Goal: Navigation & Orientation: Find specific page/section

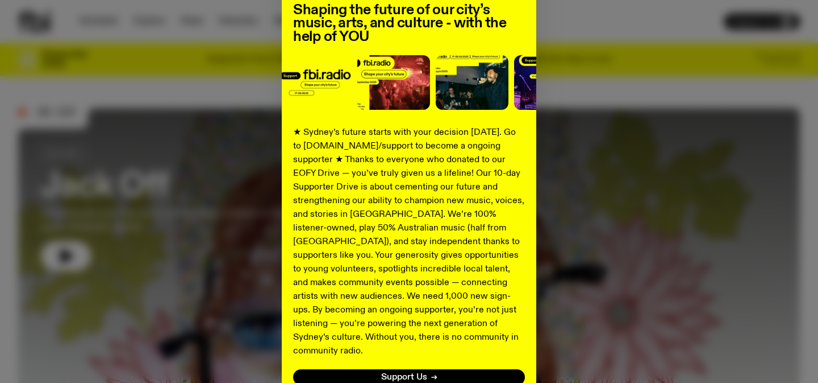
scroll to position [177, 0]
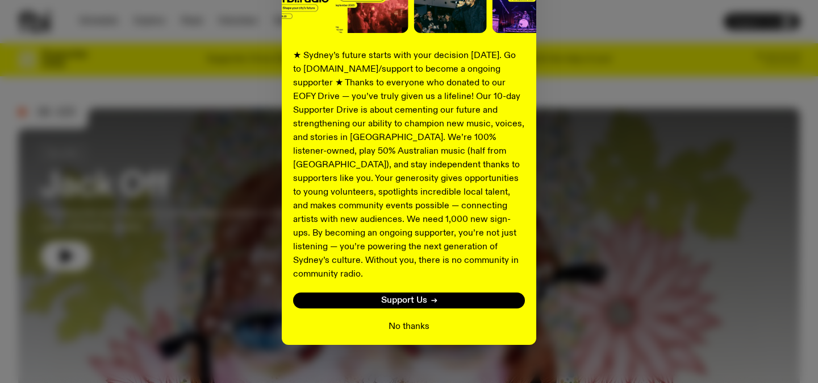
click at [409, 319] on button "No thanks" at bounding box center [409, 326] width 41 height 14
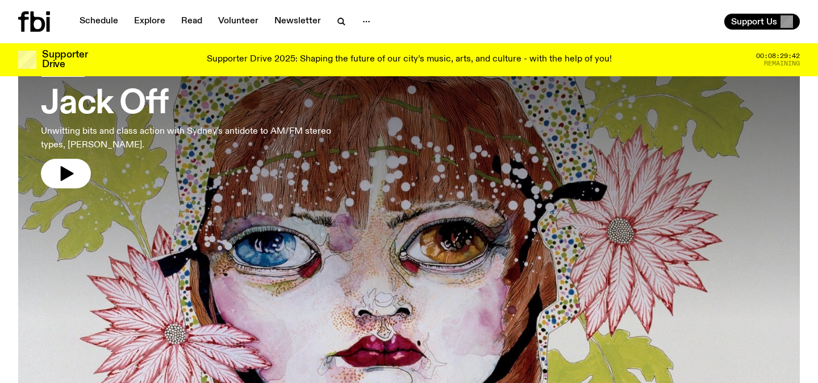
scroll to position [0, 0]
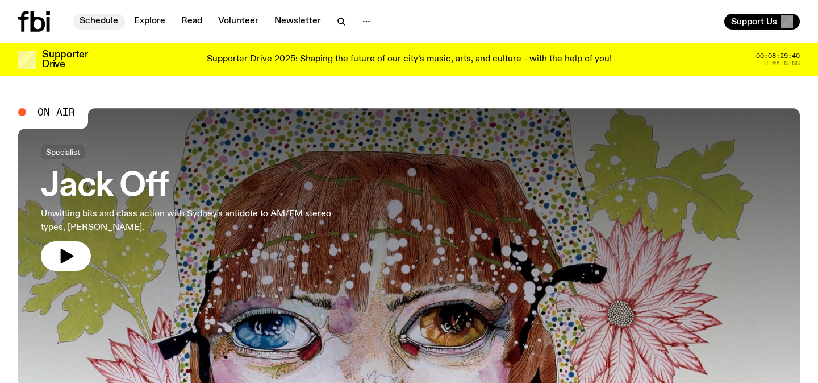
click at [97, 19] on link "Schedule" at bounding box center [99, 22] width 52 height 16
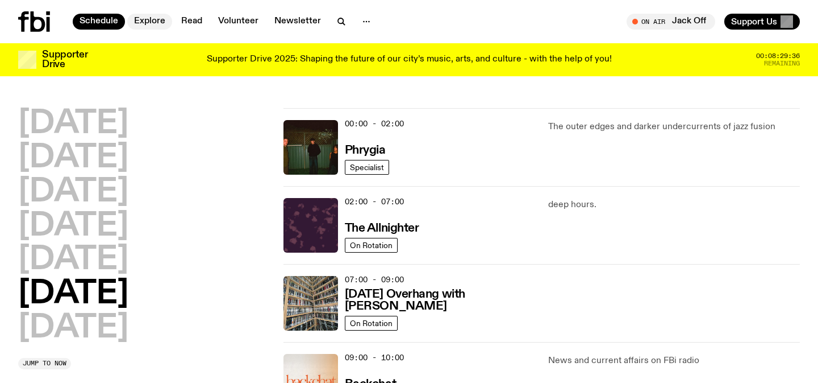
click at [145, 18] on link "Explore" at bounding box center [149, 22] width 45 height 16
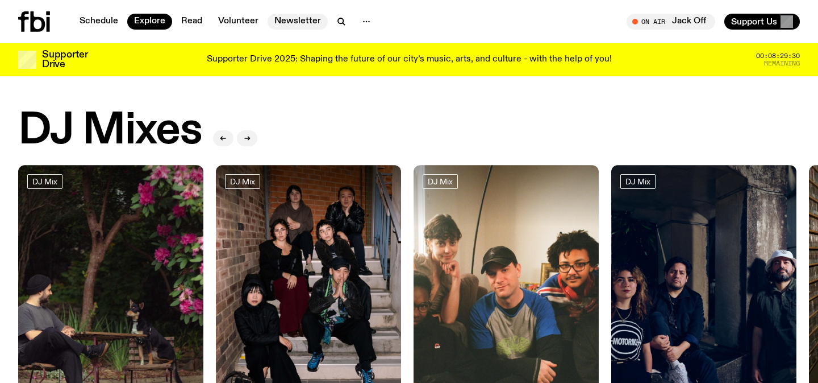
click at [270, 17] on link "Newsletter" at bounding box center [298, 22] width 60 height 16
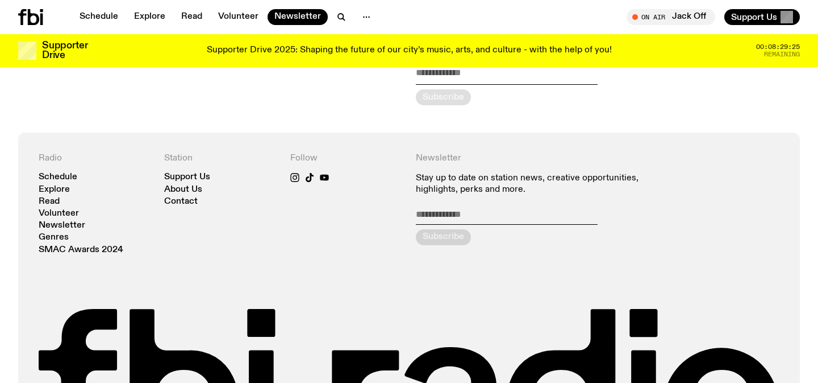
scroll to position [130, 0]
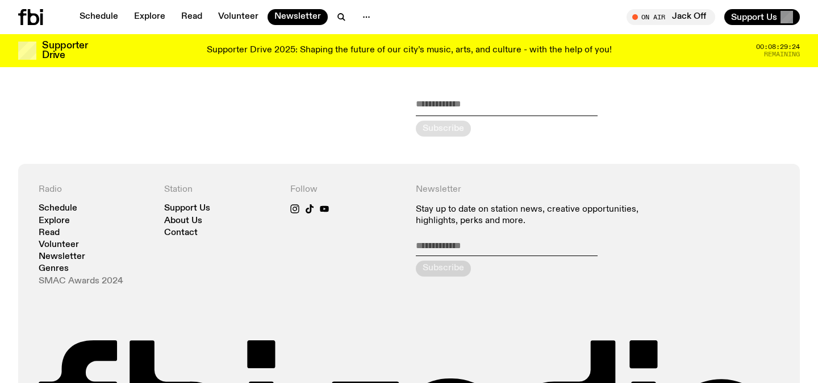
click at [63, 281] on link "SMAC Awards 2024" at bounding box center [81, 281] width 85 height 9
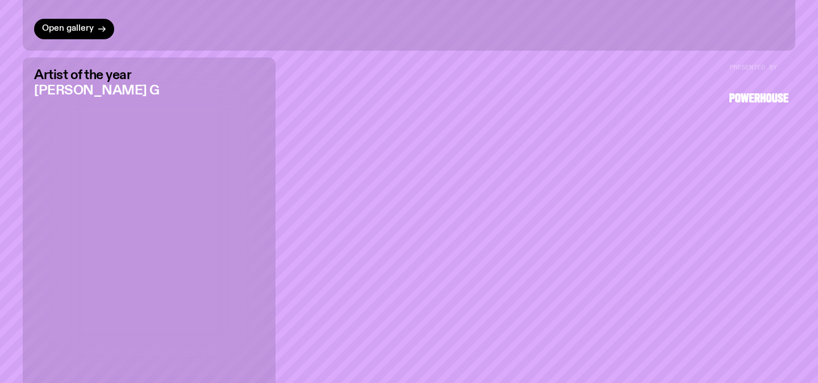
scroll to position [684, 0]
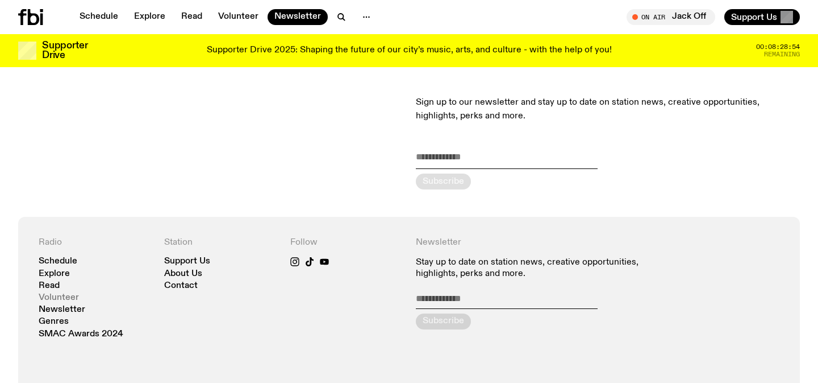
scroll to position [78, 0]
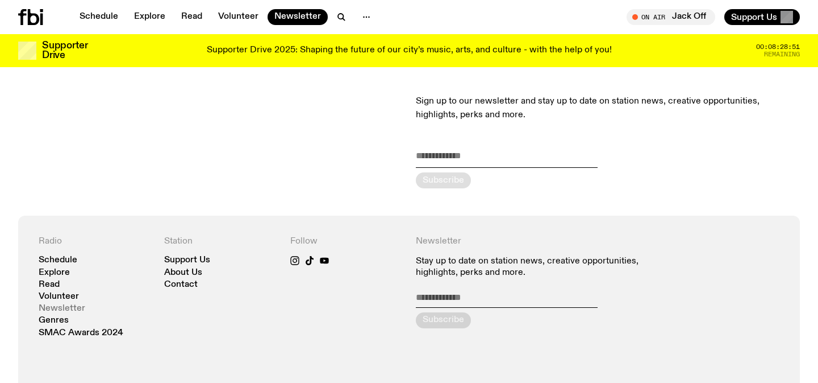
click at [76, 311] on link "Newsletter" at bounding box center [62, 308] width 47 height 9
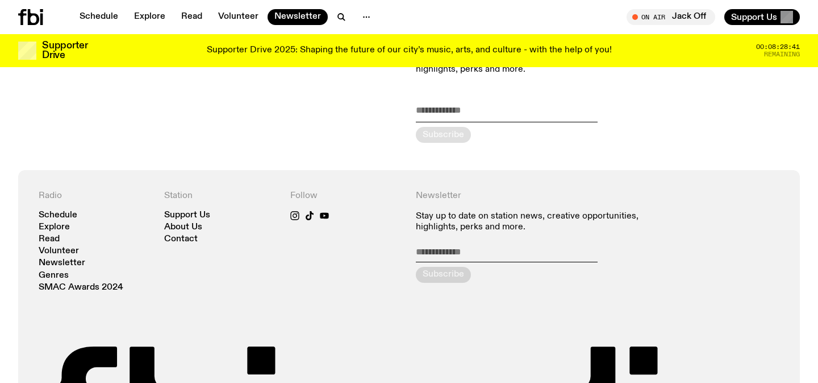
scroll to position [126, 0]
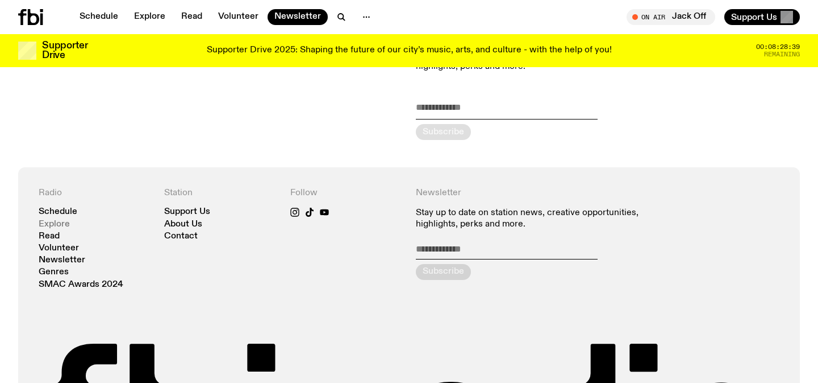
click at [55, 222] on link "Explore" at bounding box center [54, 224] width 31 height 9
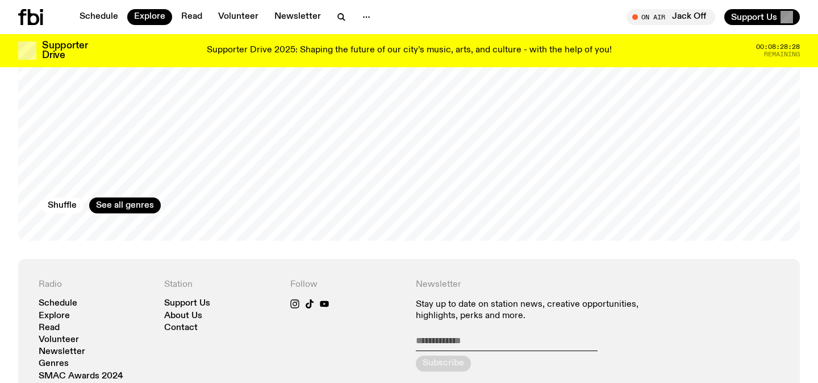
scroll to position [2027, 0]
